Goal: Find specific page/section: Find specific page/section

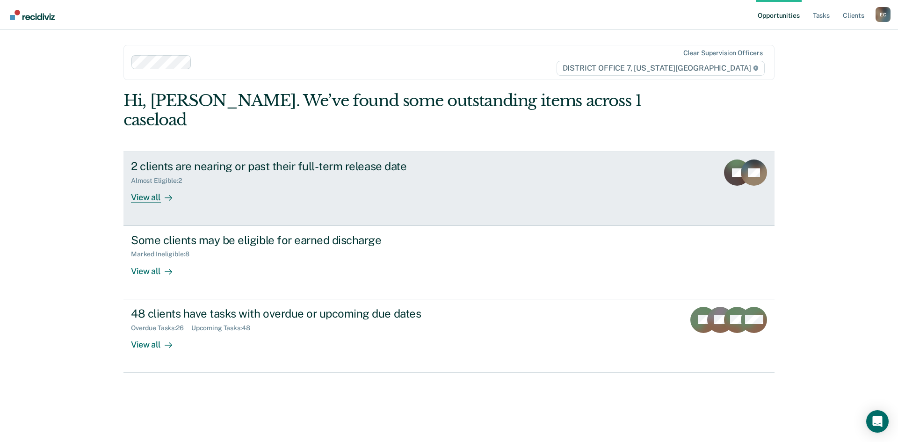
click at [148, 185] on div "View all" at bounding box center [157, 194] width 52 height 18
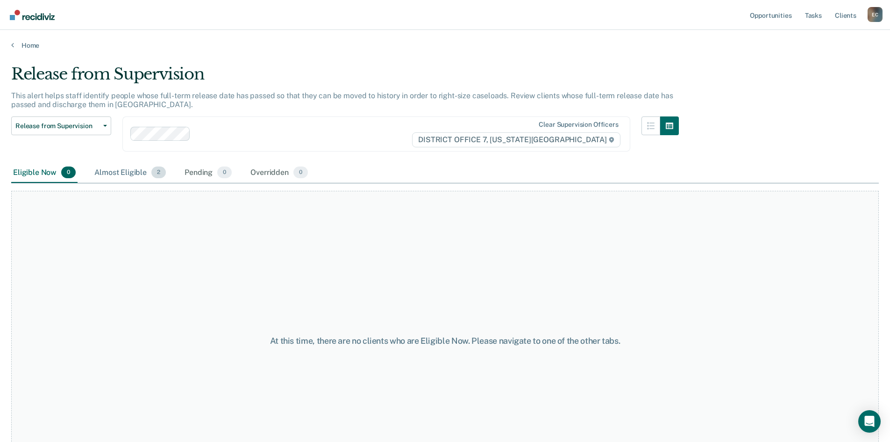
click at [125, 170] on div "Almost Eligible 2" at bounding box center [130, 173] width 75 height 21
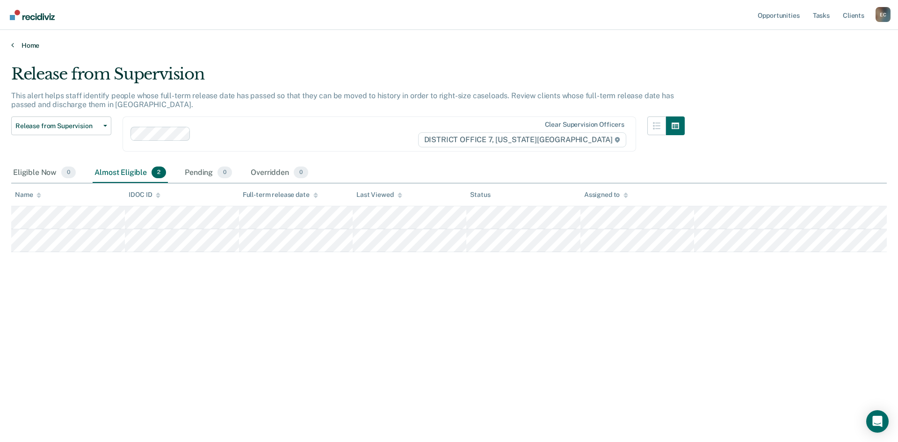
click at [22, 44] on link "Home" at bounding box center [448, 45] width 875 height 8
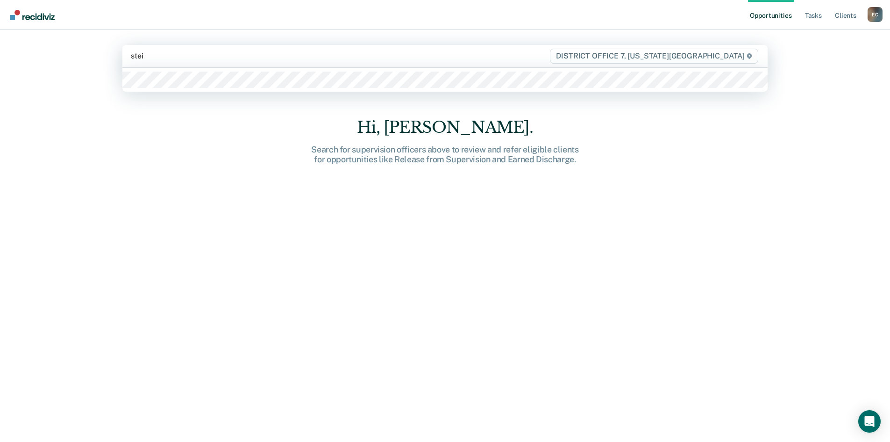
type input "steim"
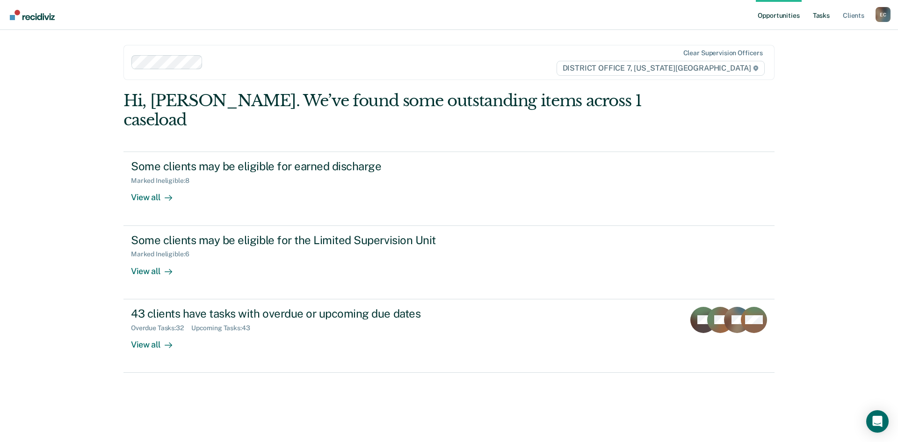
click at [818, 16] on link "Tasks" at bounding box center [821, 15] width 21 height 30
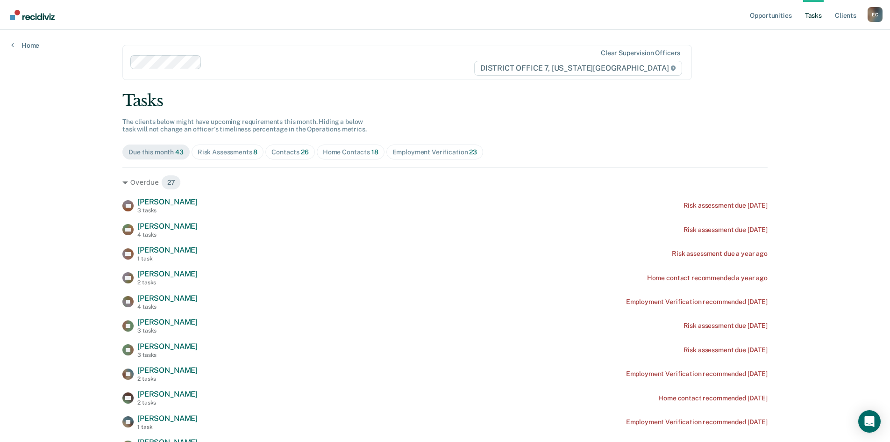
click at [301, 150] on span "26" at bounding box center [305, 151] width 8 height 7
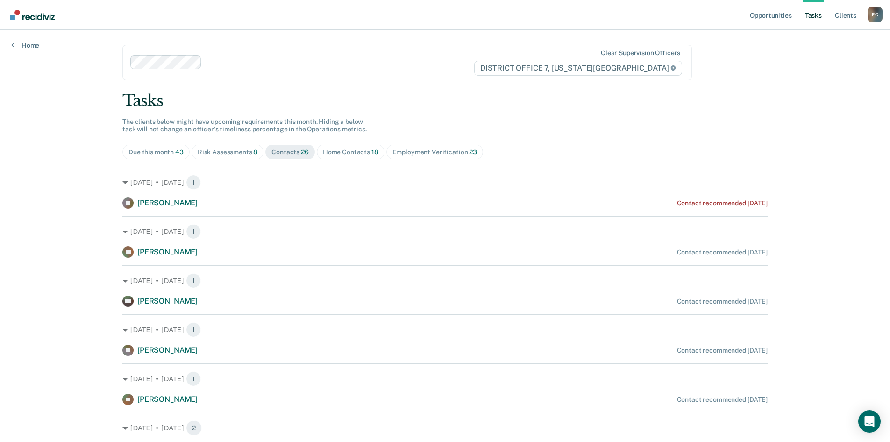
click at [336, 149] on div "Home Contacts 18" at bounding box center [351, 152] width 56 height 8
